Goal: Task Accomplishment & Management: Manage account settings

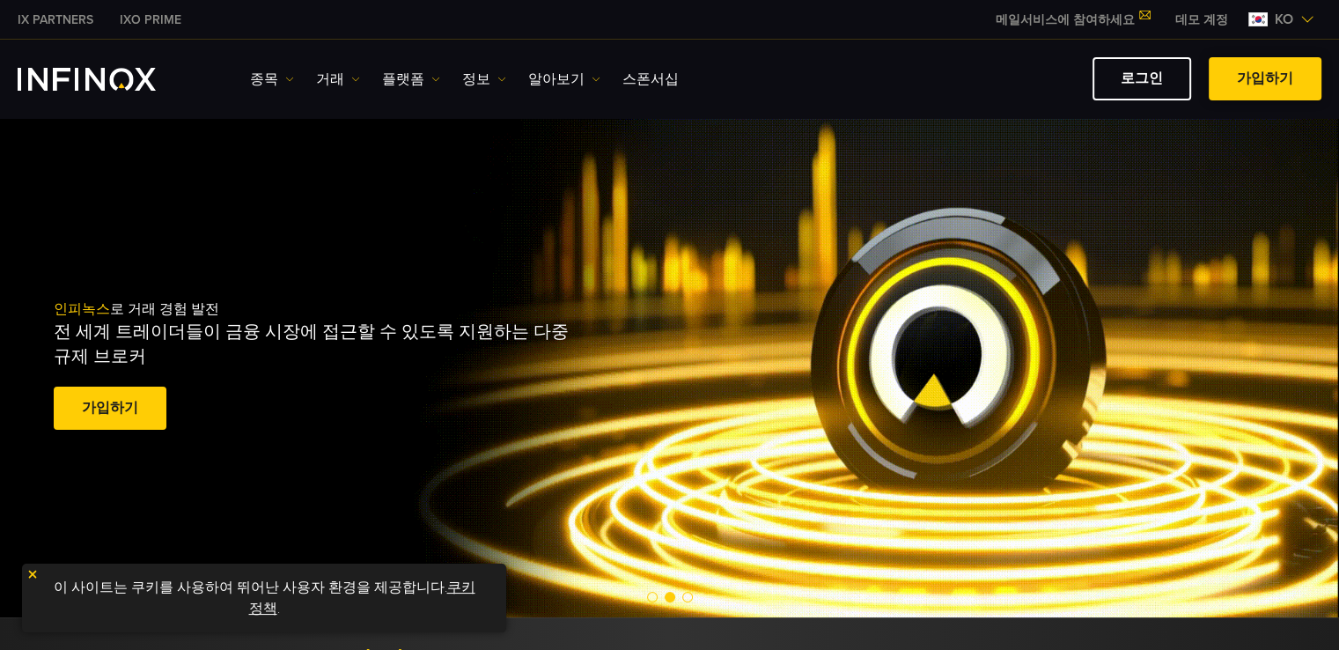
click at [1265, 79] on span at bounding box center [1265, 79] width 0 height 0
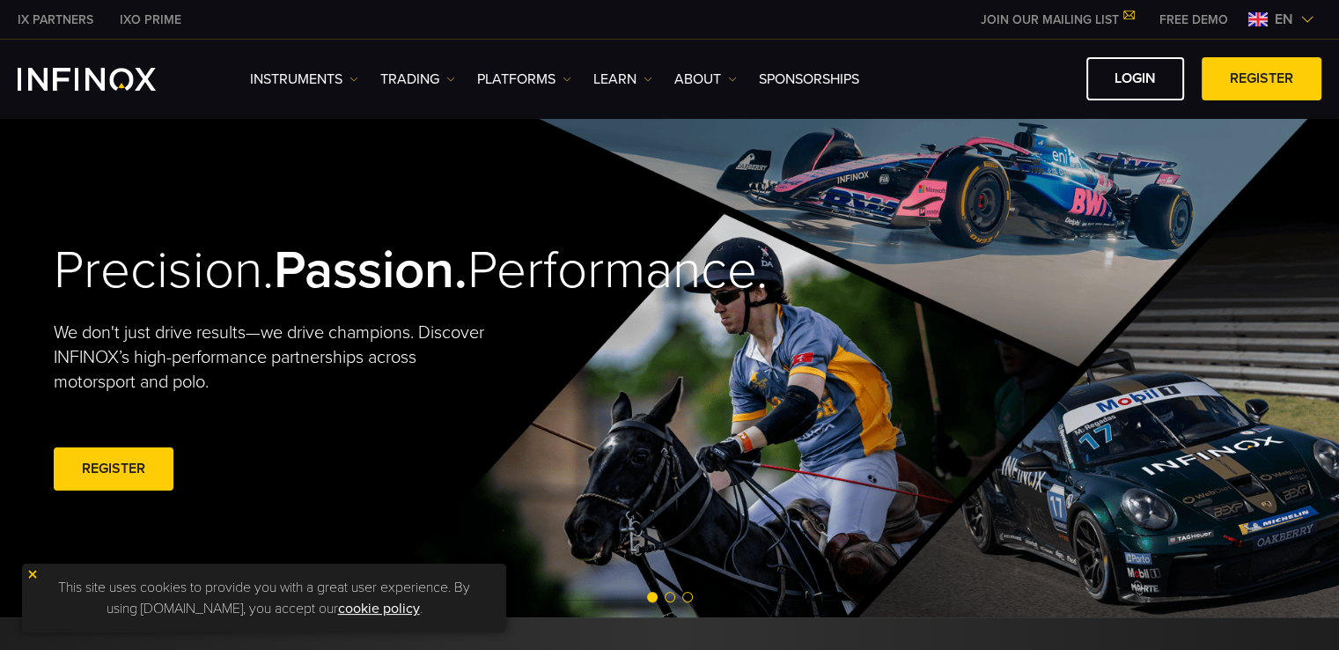
click at [1126, 81] on link "LOGIN" at bounding box center [1135, 78] width 98 height 43
